Goal: Task Accomplishment & Management: Use online tool/utility

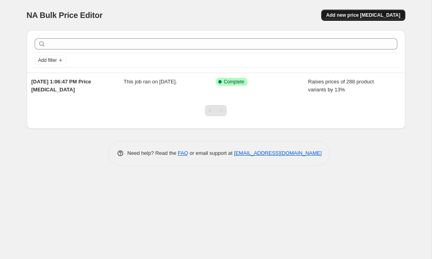
click at [343, 14] on span "Add new price [MEDICAL_DATA]" at bounding box center [363, 15] width 74 height 6
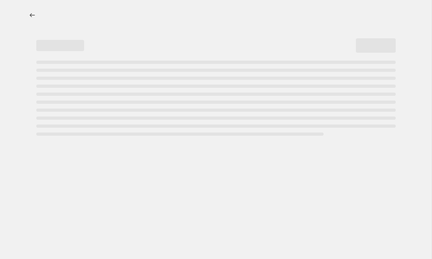
select select "percentage"
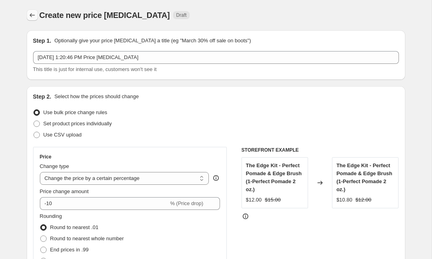
click at [32, 18] on icon "Price change jobs" at bounding box center [32, 15] width 8 height 8
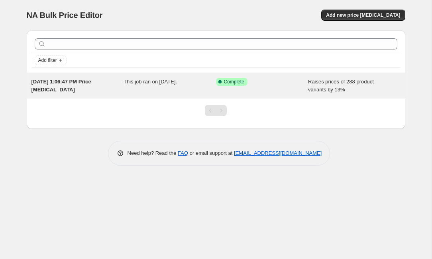
click at [146, 74] on div "[DATE] 1:06:47 PM Price [MEDICAL_DATA] This job ran on [DATE]. Success Complete…" at bounding box center [216, 86] width 379 height 26
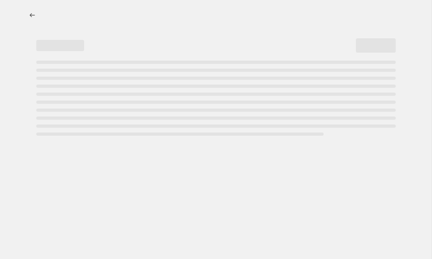
select select "percentage"
select select "collection"
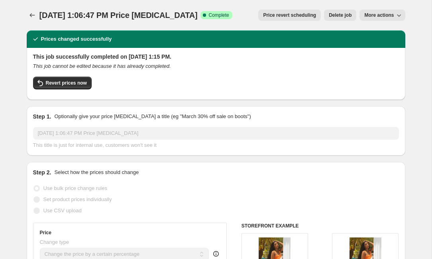
click at [377, 13] on span "More actions" at bounding box center [378, 15] width 29 height 6
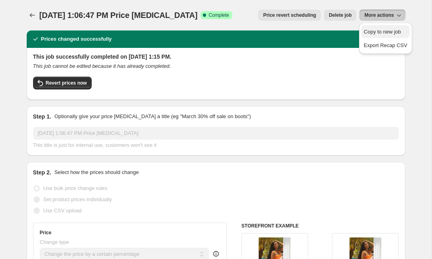
click at [374, 31] on span "Copy to new job" at bounding box center [382, 32] width 37 height 6
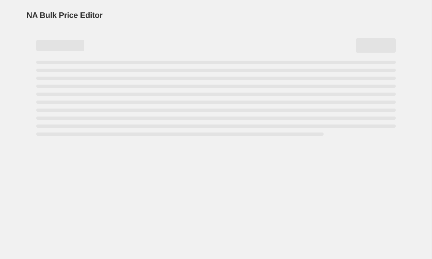
select select "percentage"
select select "collection"
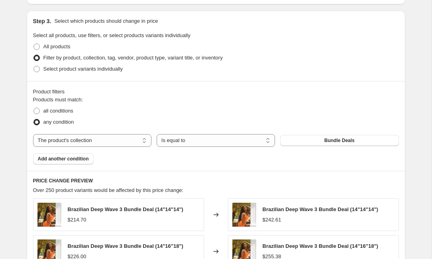
scroll to position [370, 0]
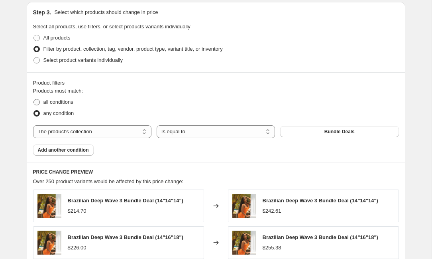
click at [69, 99] on span "all conditions" at bounding box center [58, 102] width 30 height 6
click at [34, 99] on input "all conditions" at bounding box center [33, 99] width 0 height 0
radio input "true"
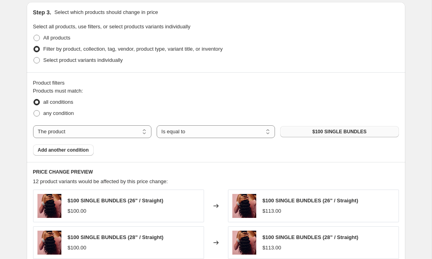
click at [296, 131] on button "$100 SINGLE BUNDLES" at bounding box center [339, 131] width 118 height 11
select select "collection"
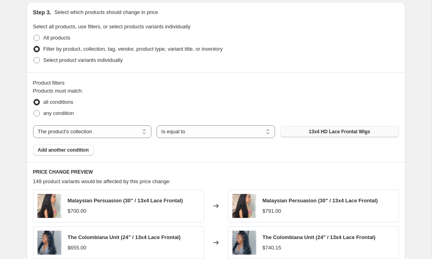
click at [303, 130] on button "13x4 HD Lace Frontal Wigs" at bounding box center [339, 131] width 118 height 11
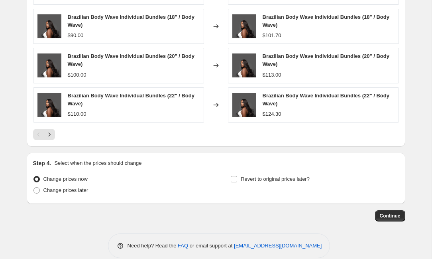
scroll to position [631, 0]
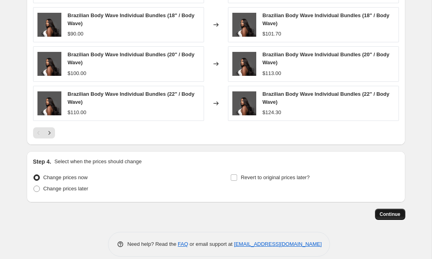
click at [381, 212] on span "Continue" at bounding box center [390, 214] width 21 height 6
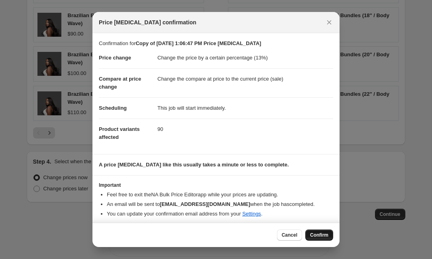
click at [326, 237] on span "Confirm" at bounding box center [319, 235] width 18 height 6
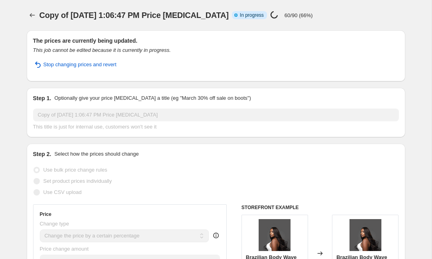
select select "percentage"
select select "collection"
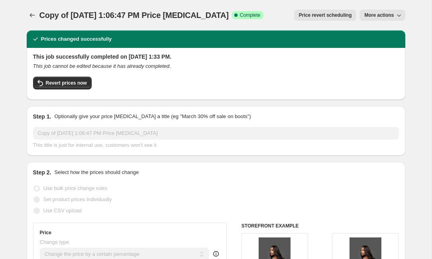
click at [371, 20] on button "More actions" at bounding box center [381, 15] width 45 height 11
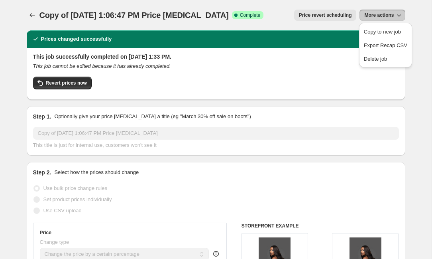
click at [219, 15] on span "Copy of [DATE] 1:06:47 PM Price [MEDICAL_DATA]" at bounding box center [133, 15] width 189 height 9
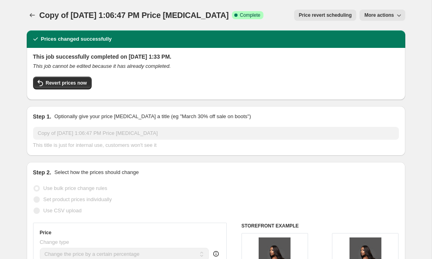
click at [219, 15] on span "Copy of [DATE] 1:06:47 PM Price [MEDICAL_DATA]" at bounding box center [133, 15] width 189 height 9
click at [373, 20] on button "More actions" at bounding box center [381, 15] width 45 height 11
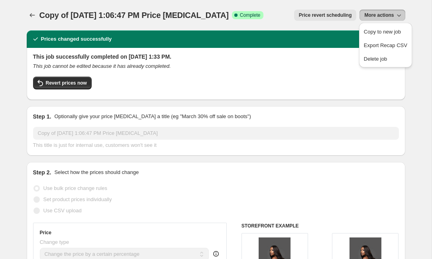
click at [373, 20] on button "More actions" at bounding box center [381, 15] width 45 height 11
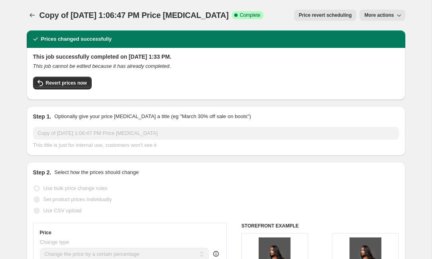
click at [372, 18] on button "More actions" at bounding box center [381, 15] width 45 height 11
